Goal: Task Accomplishment & Management: Use online tool/utility

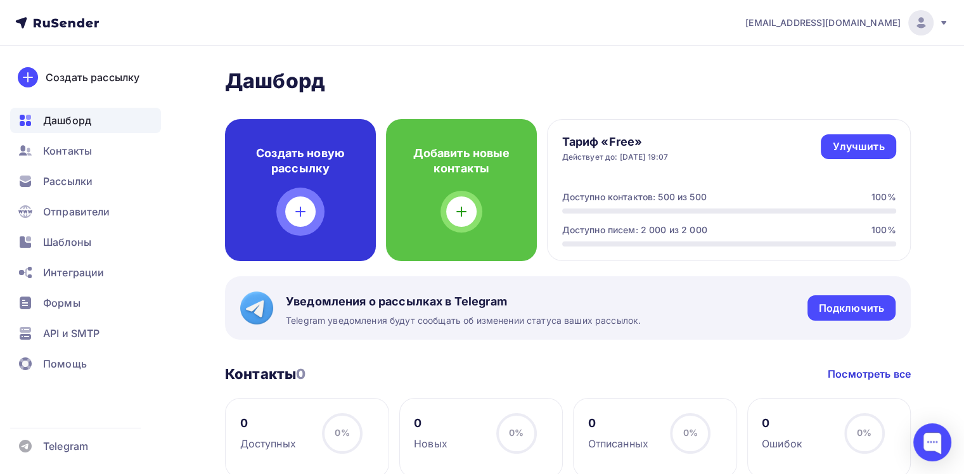
click at [298, 219] on icon at bounding box center [300, 211] width 15 height 15
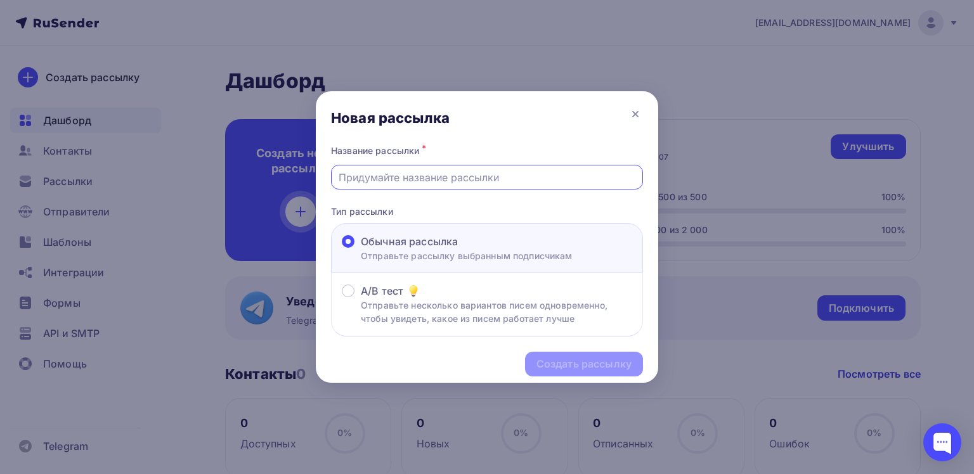
click at [389, 178] on input "text" at bounding box center [487, 177] width 297 height 15
type input "Коммерческое"
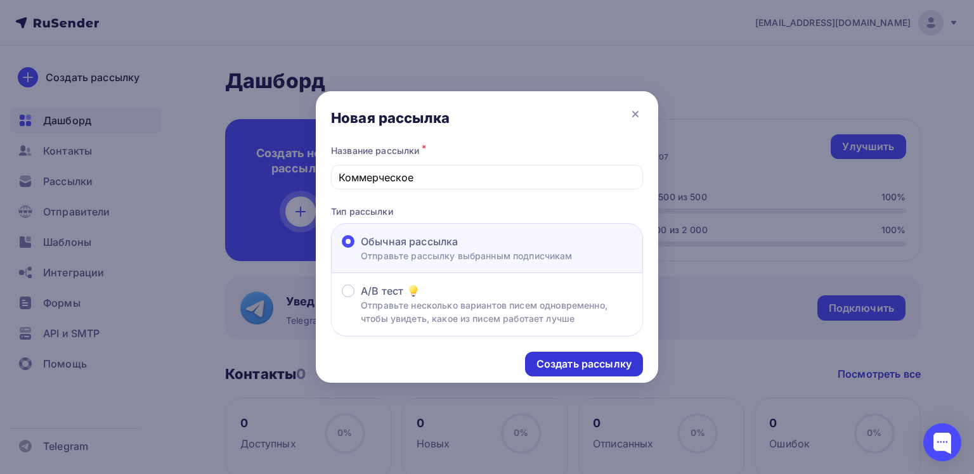
click at [580, 361] on div "Создать рассылку" at bounding box center [583, 364] width 95 height 15
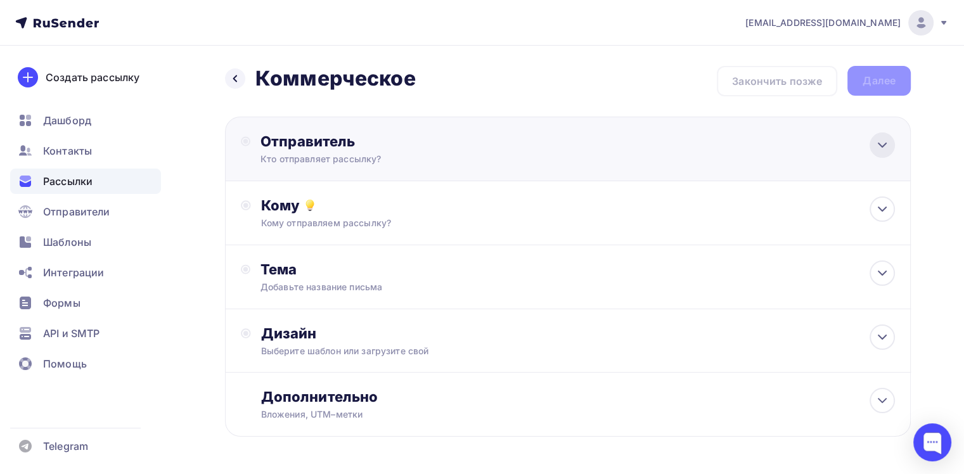
click at [885, 150] on icon at bounding box center [882, 145] width 15 height 15
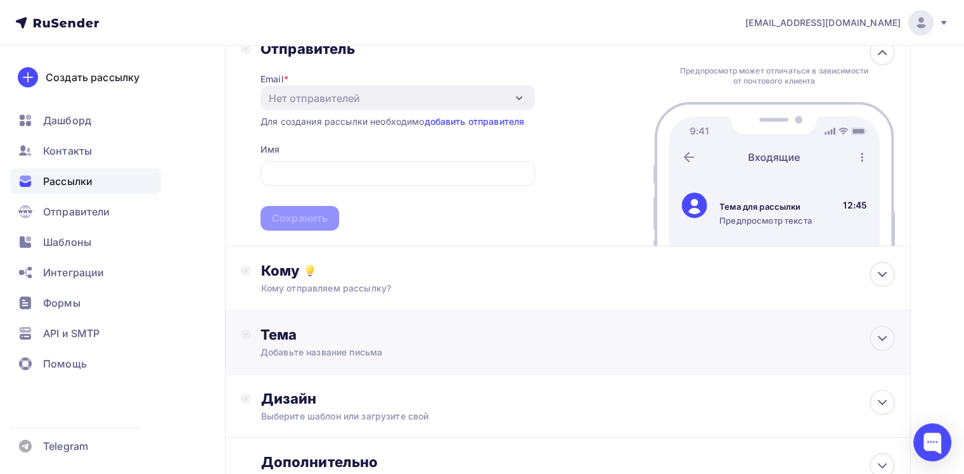
scroll to position [190, 0]
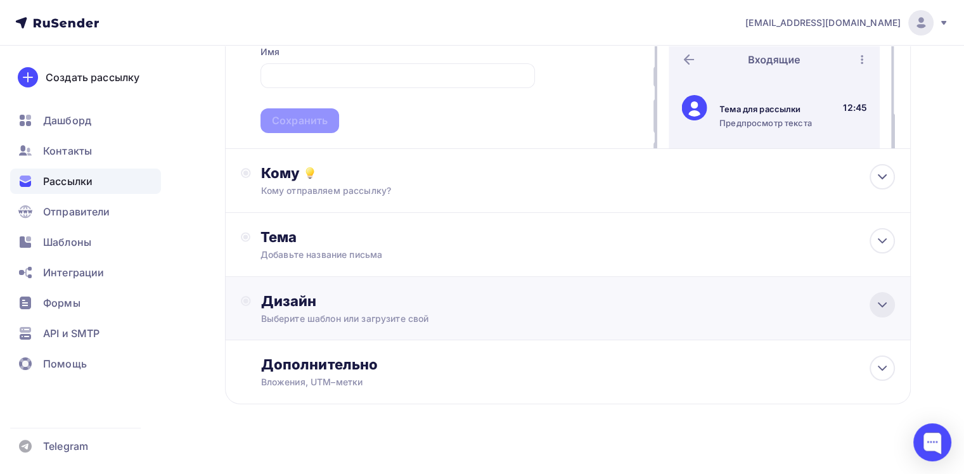
click at [885, 307] on icon at bounding box center [882, 304] width 15 height 15
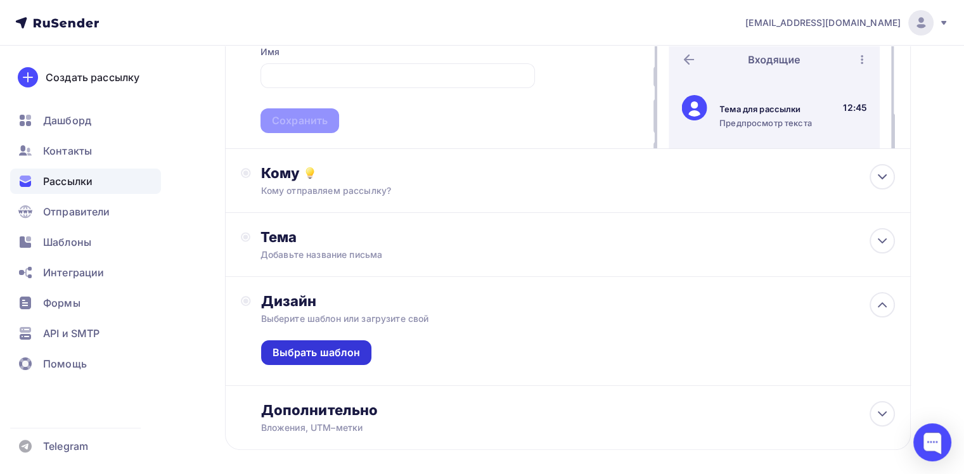
click at [332, 350] on div "Выбрать шаблон" at bounding box center [317, 353] width 88 height 15
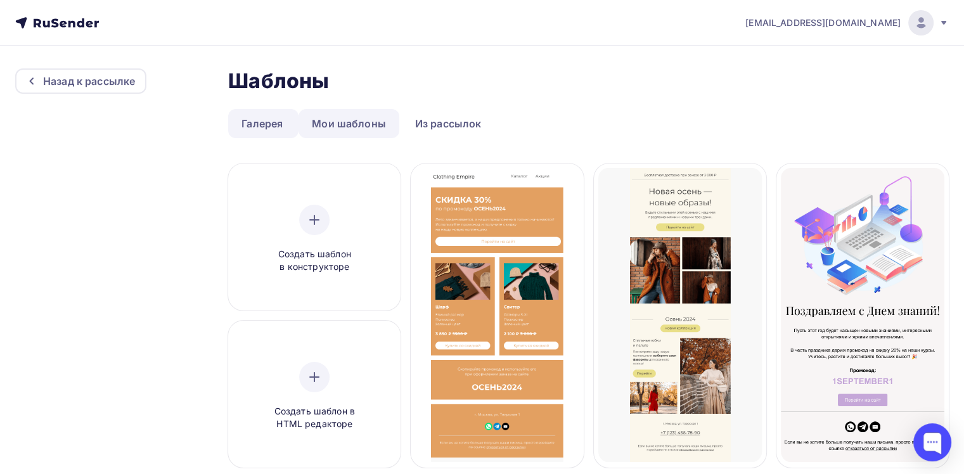
click at [353, 119] on link "Мои шаблоны" at bounding box center [349, 123] width 101 height 29
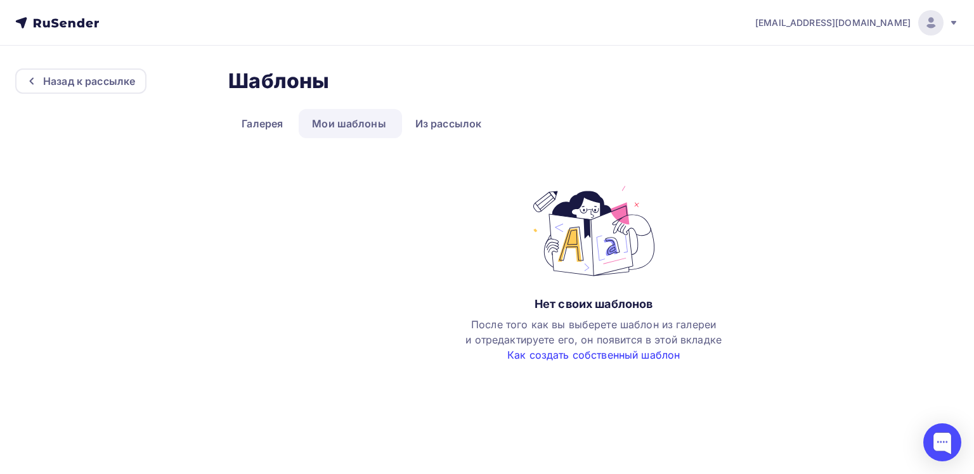
click at [598, 358] on link "Как создать собственный шаблон" at bounding box center [593, 355] width 172 height 13
click at [443, 127] on link "Из рассылок" at bounding box center [448, 123] width 93 height 29
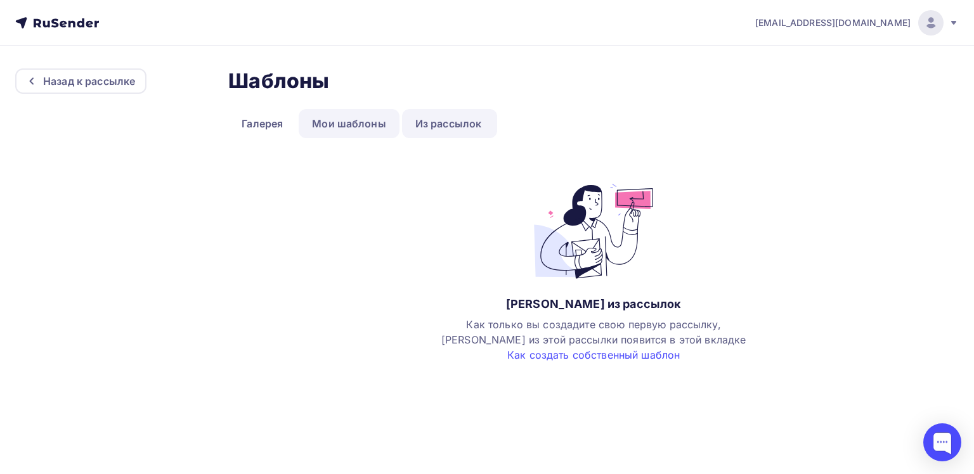
click at [350, 125] on link "Мои шаблоны" at bounding box center [349, 123] width 101 height 29
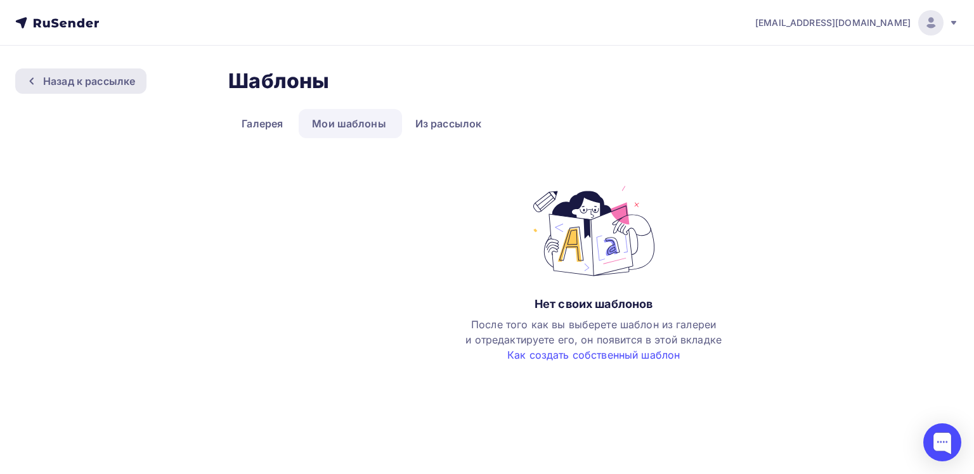
click at [88, 79] on div "Назад к рассылке" at bounding box center [89, 81] width 92 height 15
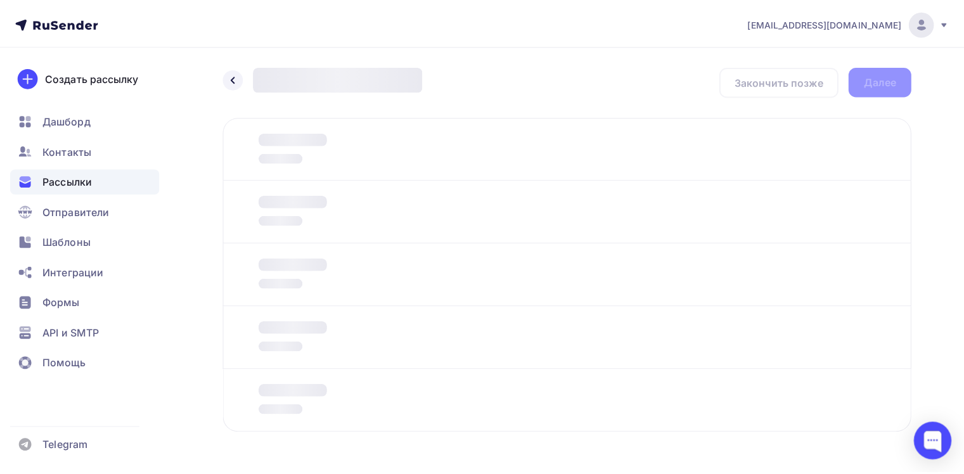
scroll to position [41, 0]
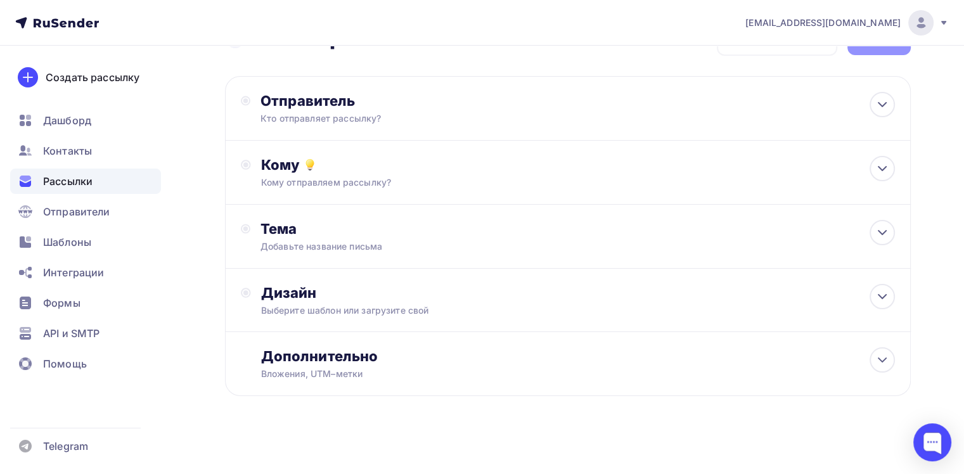
click at [67, 190] on div "Рассылки" at bounding box center [85, 181] width 151 height 25
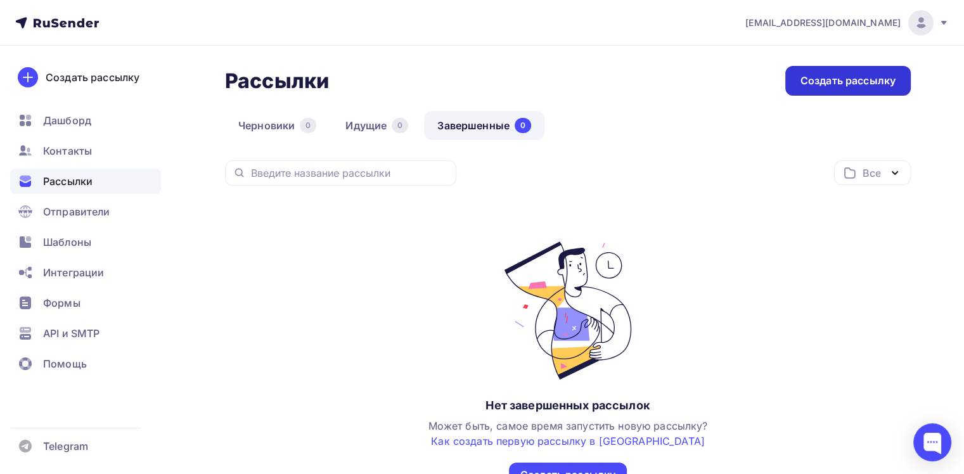
click at [842, 84] on div "Создать рассылку" at bounding box center [848, 81] width 95 height 15
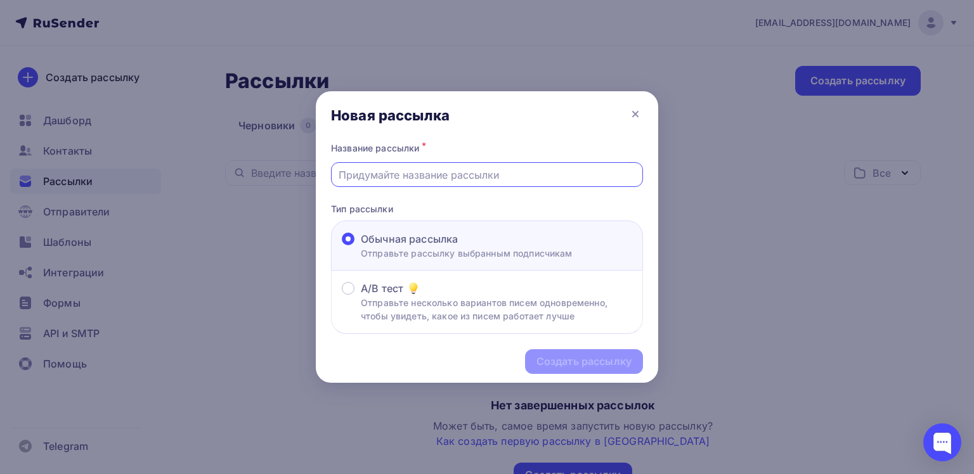
click at [391, 175] on input "text" at bounding box center [487, 174] width 297 height 15
type input "моя"
click at [571, 356] on div "Создать рассылку" at bounding box center [583, 361] width 95 height 15
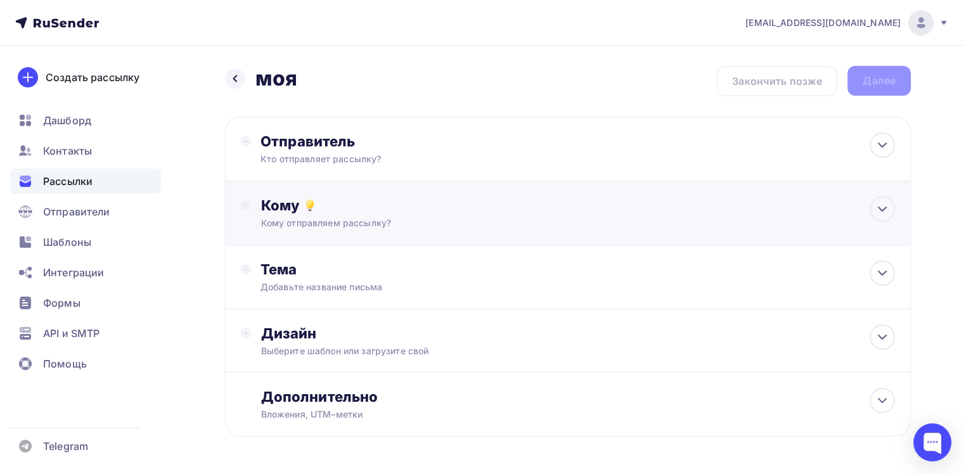
click at [348, 213] on div "Кому" at bounding box center [578, 206] width 634 height 18
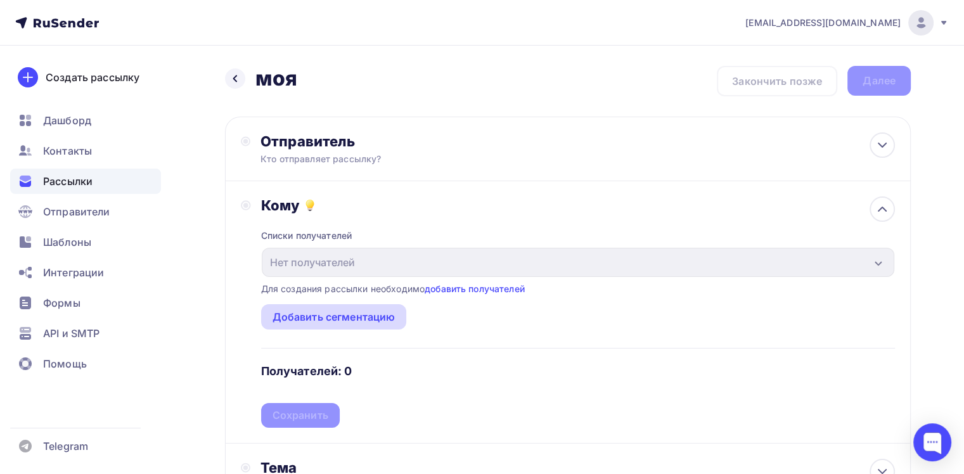
click at [341, 321] on div "Добавить сегментацию" at bounding box center [334, 316] width 123 height 15
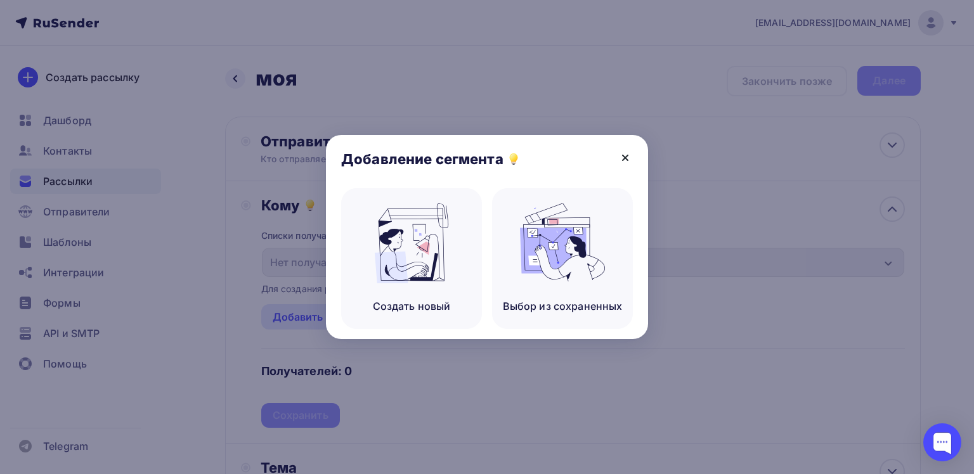
click at [624, 165] on icon at bounding box center [625, 157] width 15 height 15
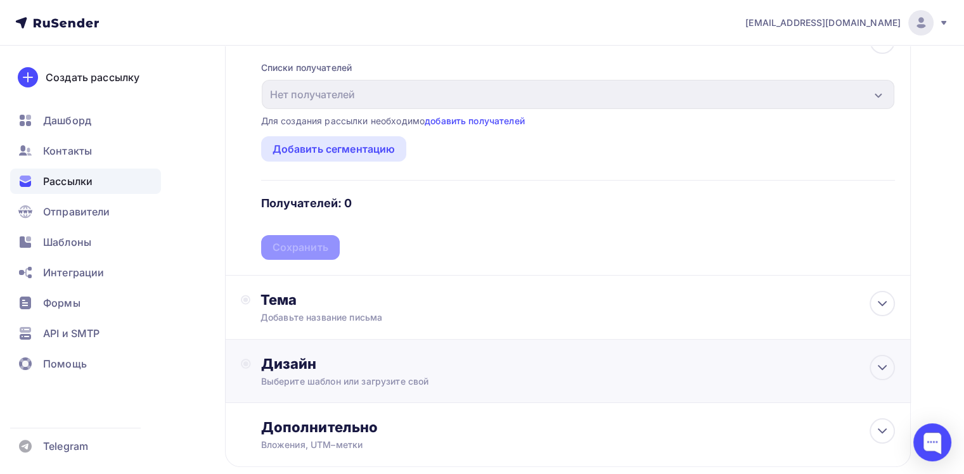
scroll to position [190, 0]
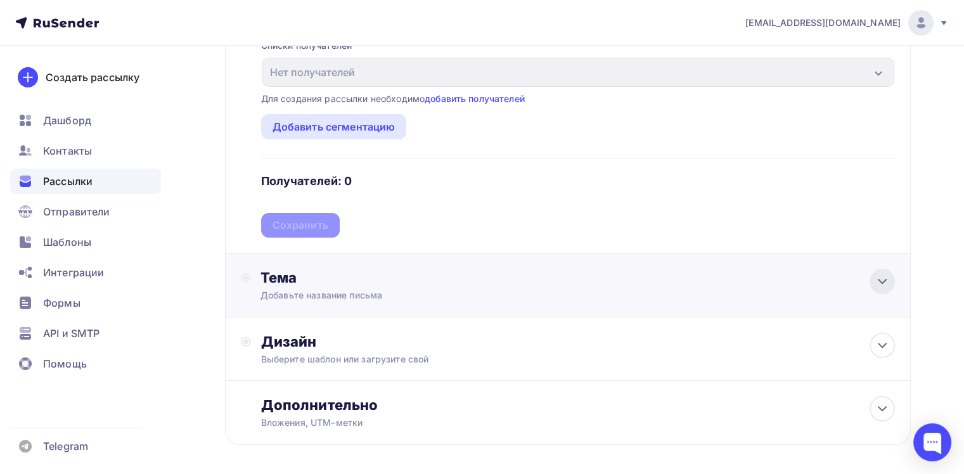
click at [878, 288] on div at bounding box center [882, 281] width 25 height 25
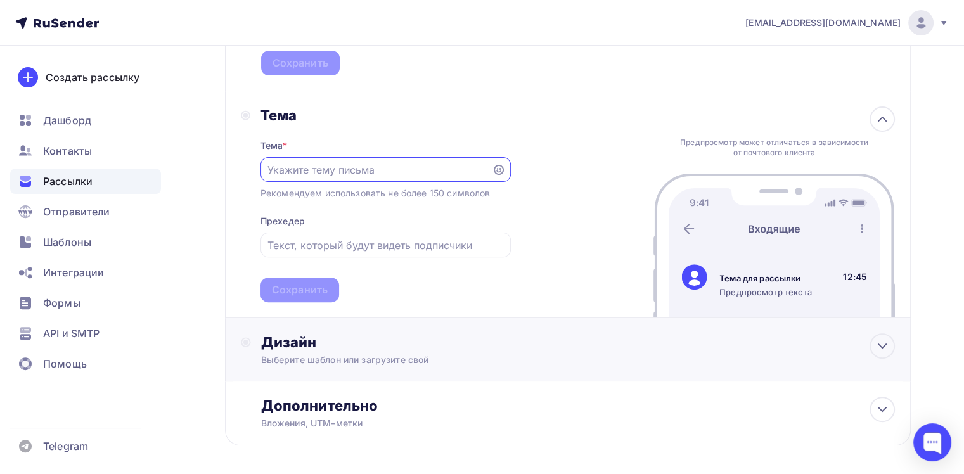
scroll to position [380, 0]
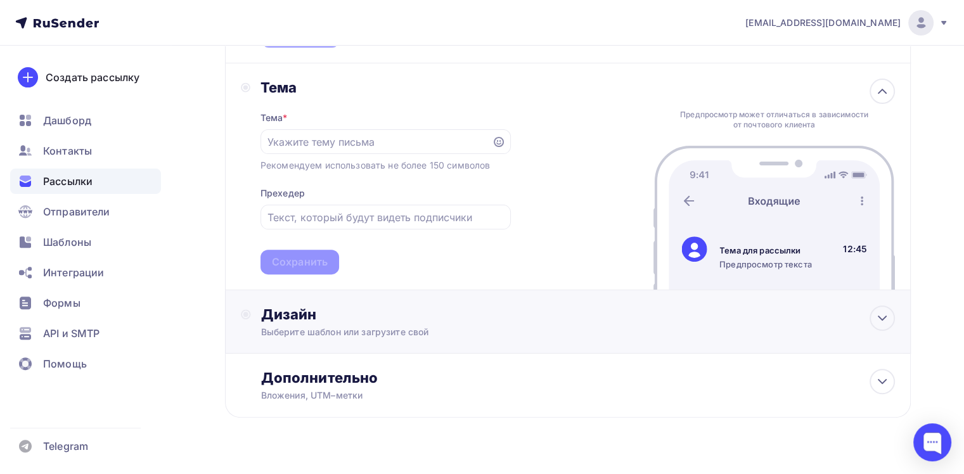
click at [253, 313] on div "Дизайн Выберите шаблон или загрузите свой" at bounding box center [568, 322] width 654 height 33
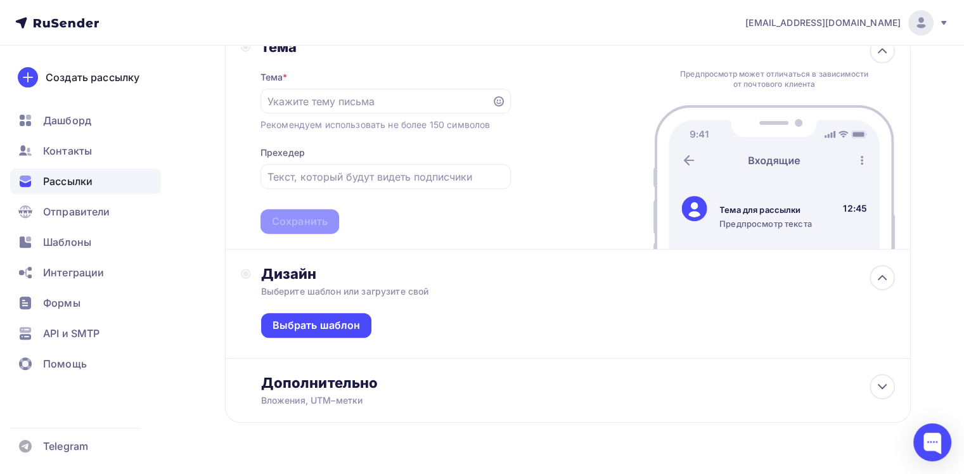
scroll to position [444, 0]
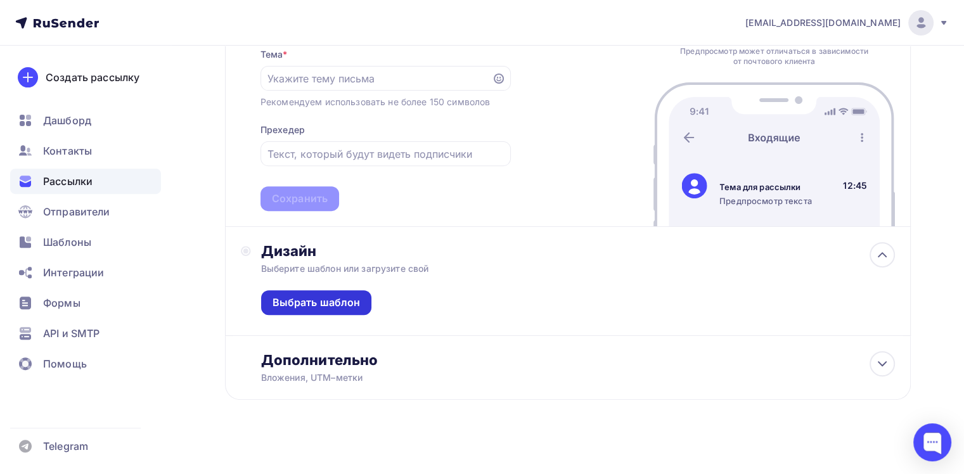
click at [312, 308] on div "Выбрать шаблон" at bounding box center [317, 302] width 88 height 15
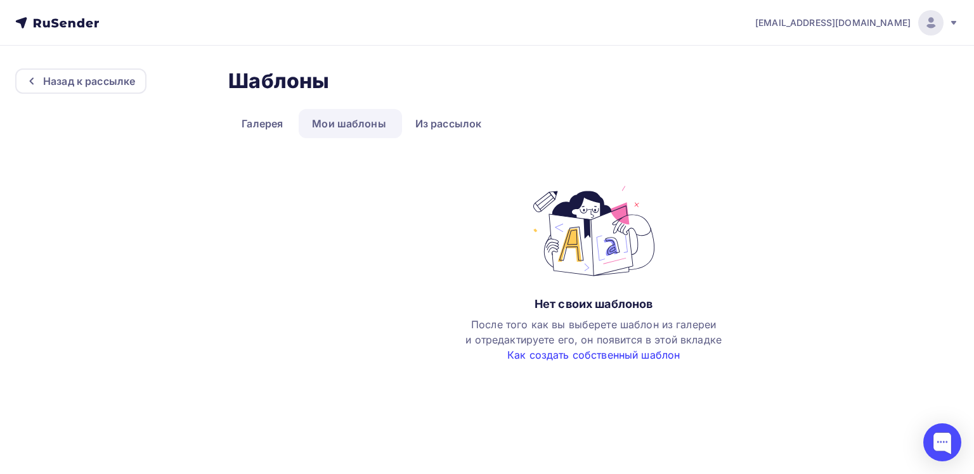
click at [606, 357] on link "Как создать собственный шаблон" at bounding box center [593, 355] width 172 height 13
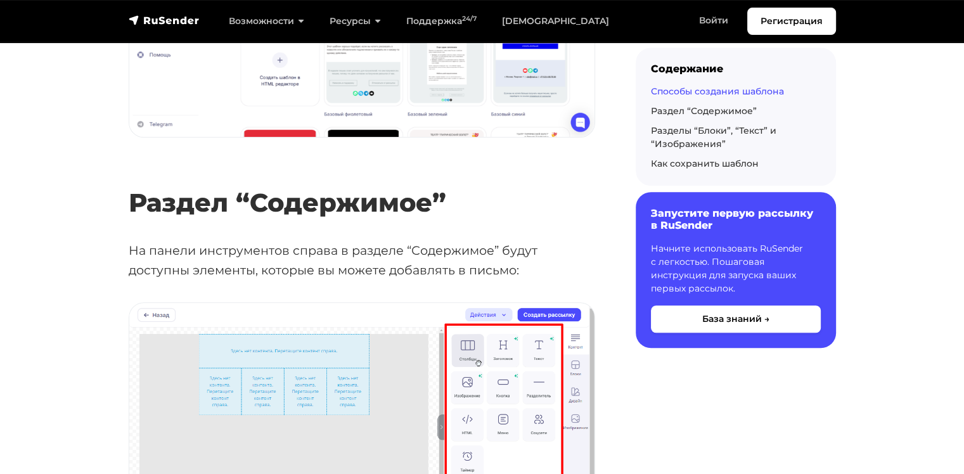
scroll to position [951, 0]
